Goal: Navigation & Orientation: Find specific page/section

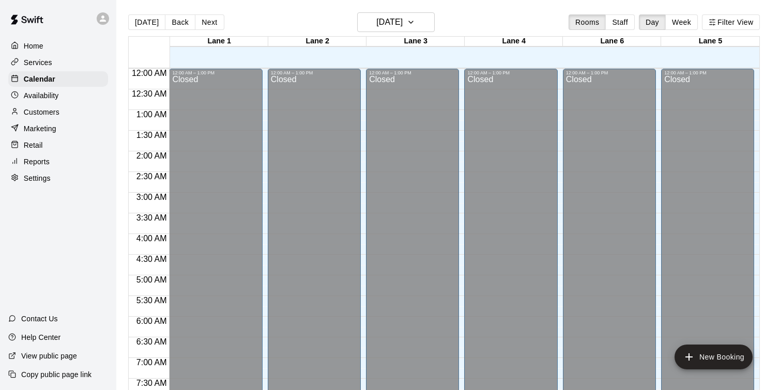
scroll to position [659, 0]
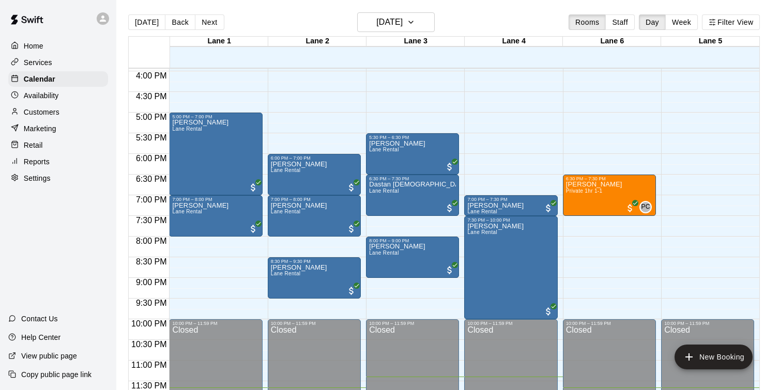
click at [68, 113] on div "Customers" at bounding box center [58, 112] width 100 height 16
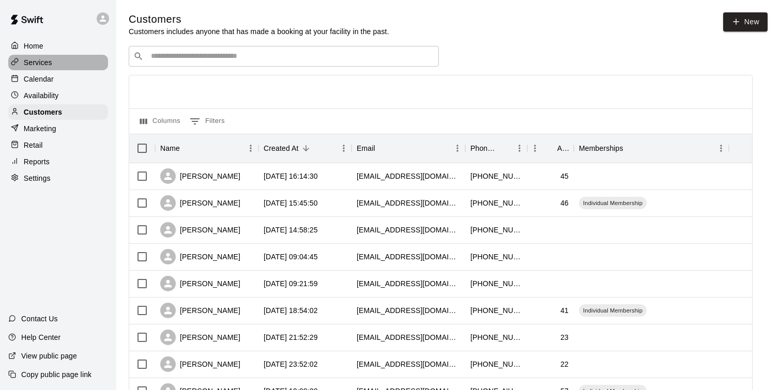
click at [67, 68] on div "Services" at bounding box center [58, 63] width 100 height 16
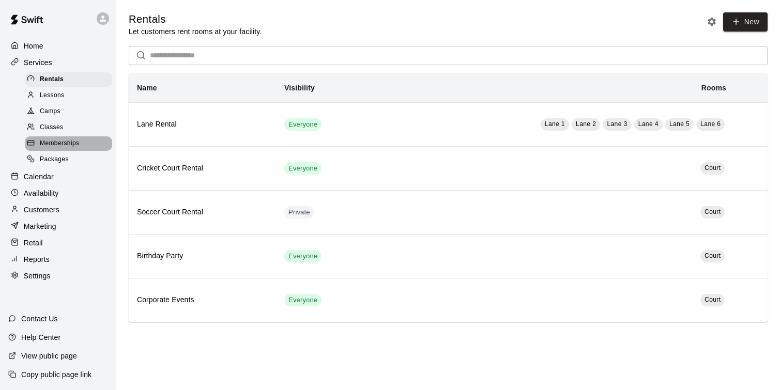
click at [69, 145] on span "Memberships" at bounding box center [59, 144] width 39 height 10
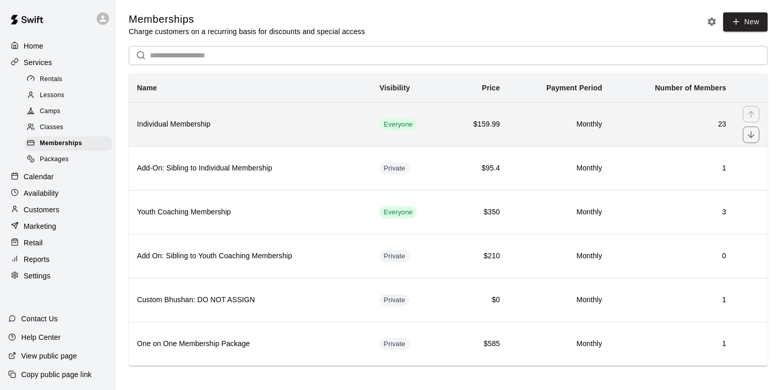
click at [213, 136] on th "Individual Membership" at bounding box center [250, 124] width 242 height 44
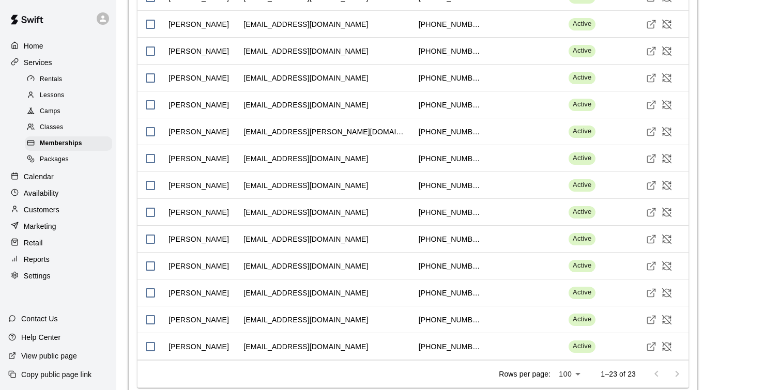
scroll to position [1517, 0]
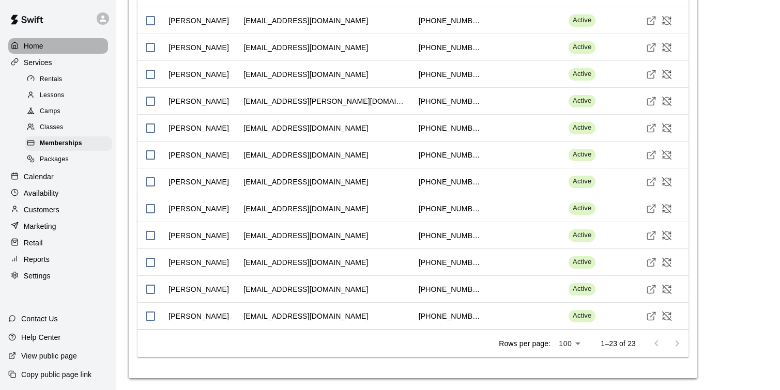
click at [41, 51] on div "Home" at bounding box center [58, 46] width 100 height 16
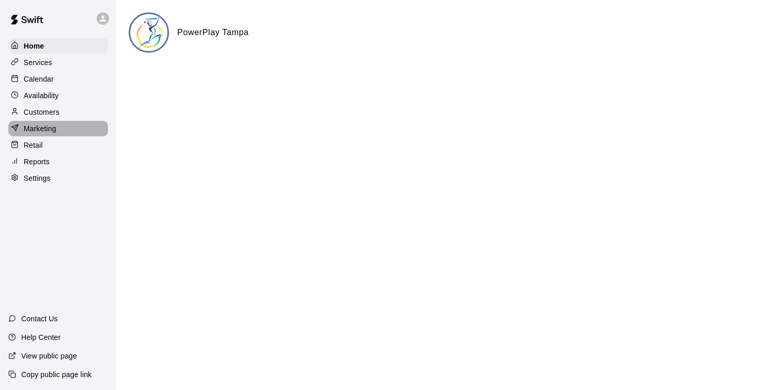
click at [72, 131] on div "Marketing" at bounding box center [58, 129] width 100 height 16
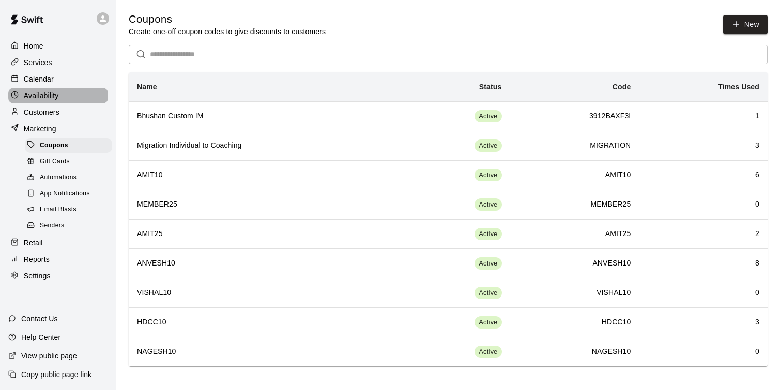
click at [80, 94] on div "Availability" at bounding box center [58, 96] width 100 height 16
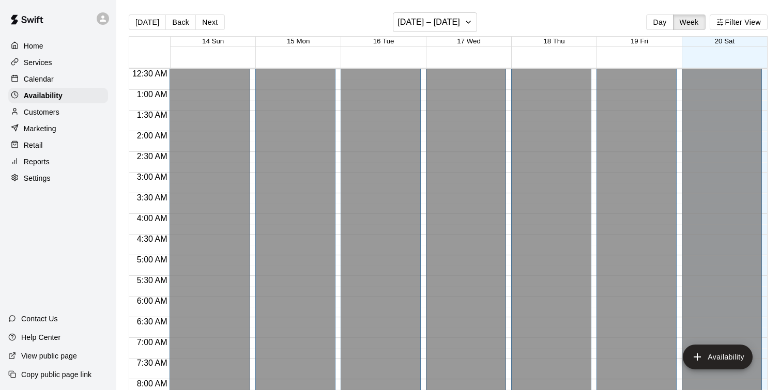
scroll to position [19, 0]
click at [33, 78] on p "Calendar" at bounding box center [39, 79] width 30 height 10
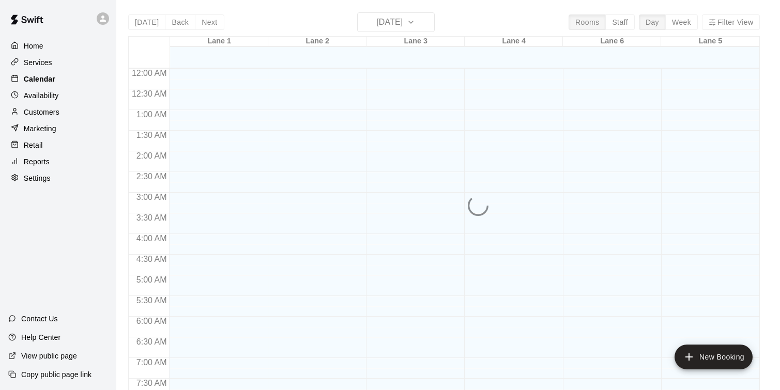
scroll to position [628, 0]
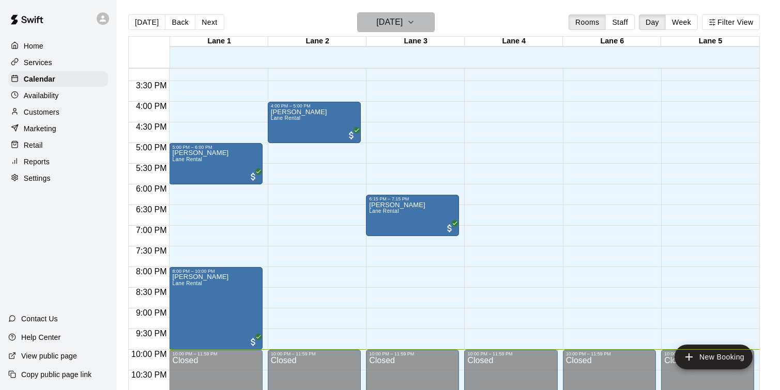
click at [389, 26] on h6 "[DATE]" at bounding box center [389, 22] width 26 height 14
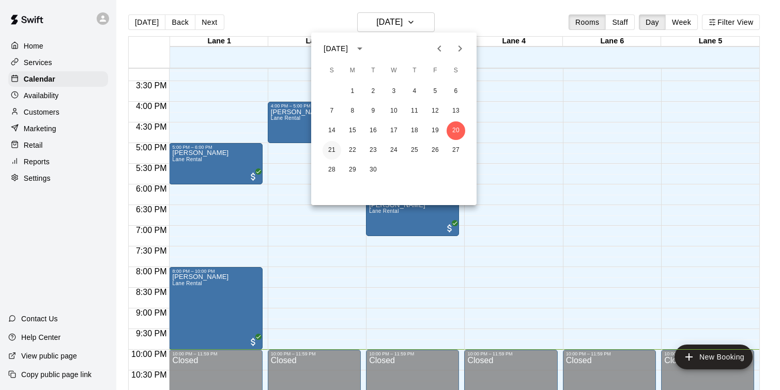
click at [329, 146] on button "21" at bounding box center [331, 150] width 19 height 19
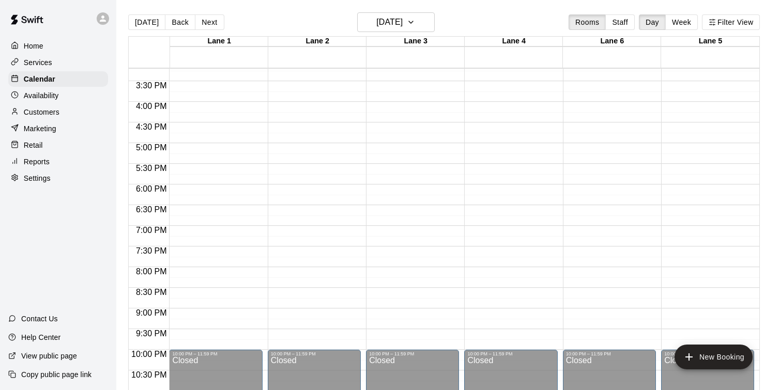
click at [421, 33] on div "[DATE] Back [DATE][DATE] Rooms Staff Day Week Filter View" at bounding box center [444, 24] width 632 height 24
click at [421, 30] on button "[DATE]" at bounding box center [396, 22] width 78 height 20
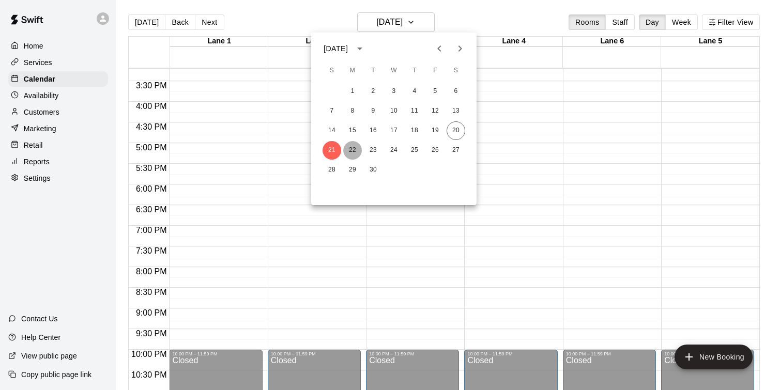
click at [353, 153] on button "22" at bounding box center [352, 150] width 19 height 19
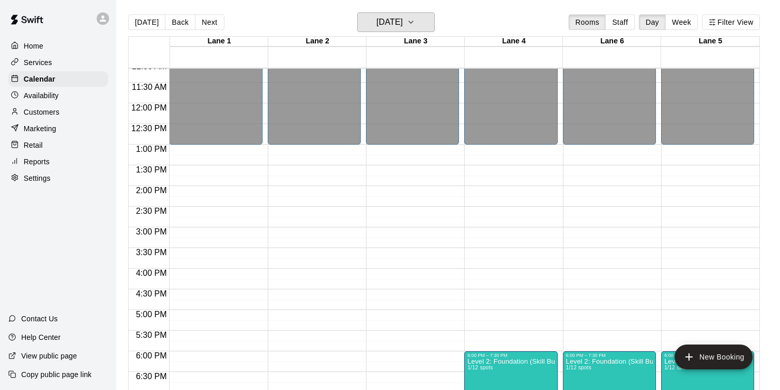
scroll to position [461, 0]
click at [415, 21] on icon "button" at bounding box center [411, 22] width 8 height 12
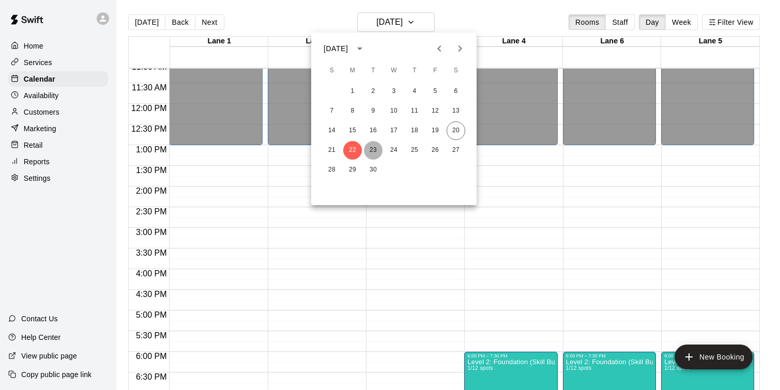
click at [366, 150] on button "23" at bounding box center [373, 150] width 19 height 19
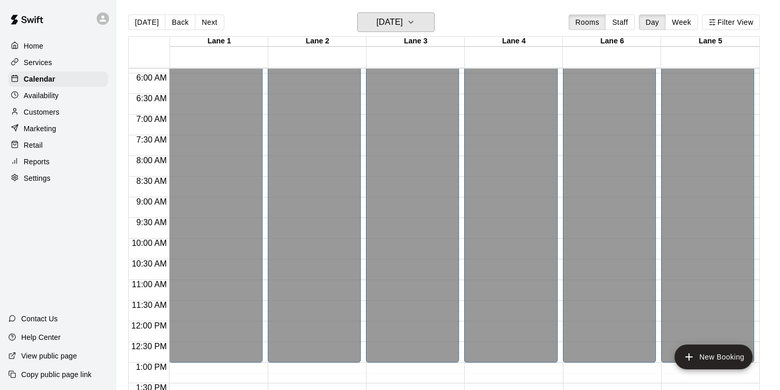
scroll to position [243, 0]
